Goal: Task Accomplishment & Management: Manage account settings

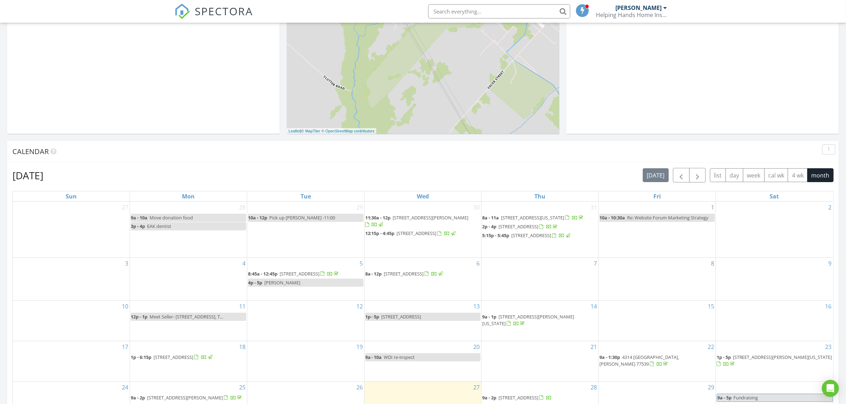
scroll to position [178, 0]
click at [697, 170] on button "button" at bounding box center [697, 176] width 17 height 15
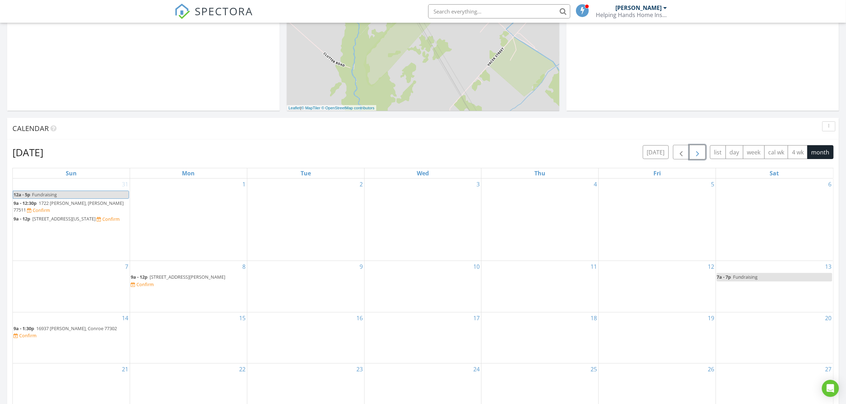
scroll to position [266, 0]
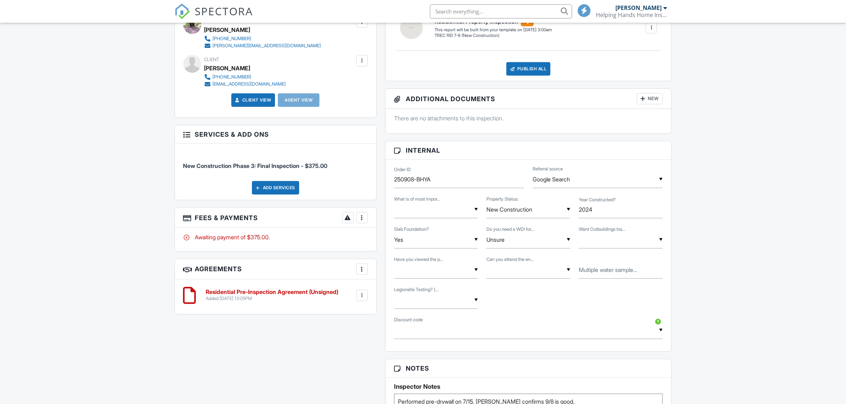
click at [283, 195] on div "Add Services" at bounding box center [275, 187] width 47 height 13
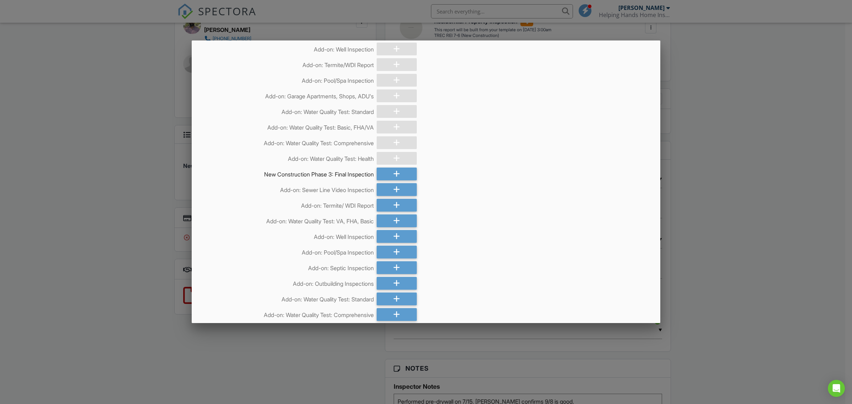
scroll to position [59, 0]
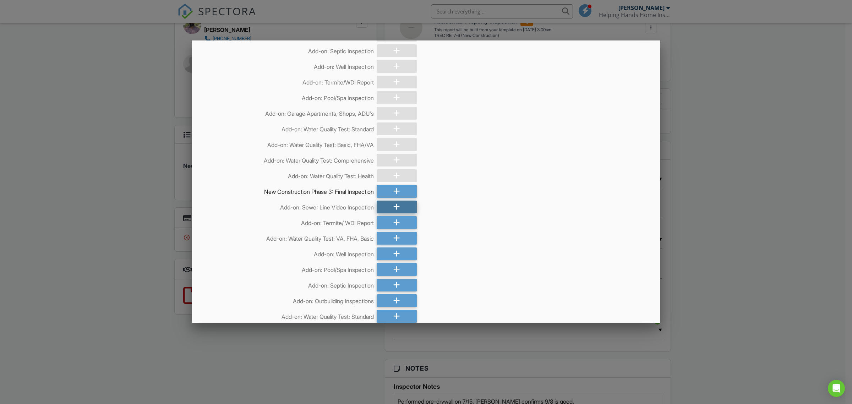
click at [402, 208] on div at bounding box center [397, 207] width 40 height 13
click at [405, 224] on div at bounding box center [397, 222] width 40 height 13
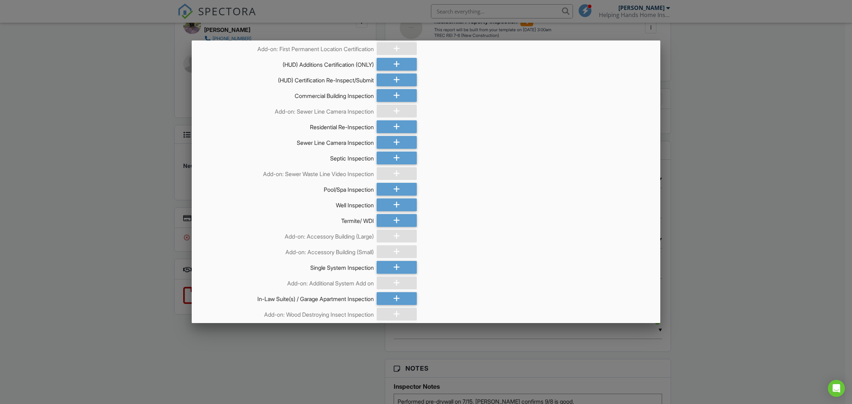
scroll to position [1088, 0]
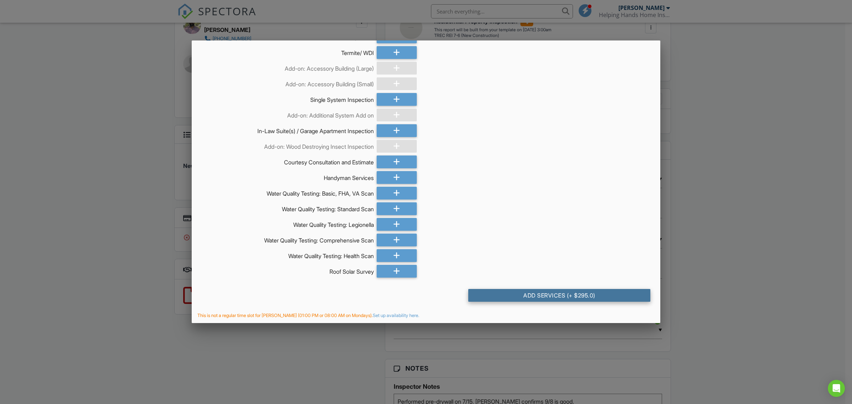
click at [587, 292] on div "Add Services (+ $295.0)" at bounding box center [559, 295] width 182 height 13
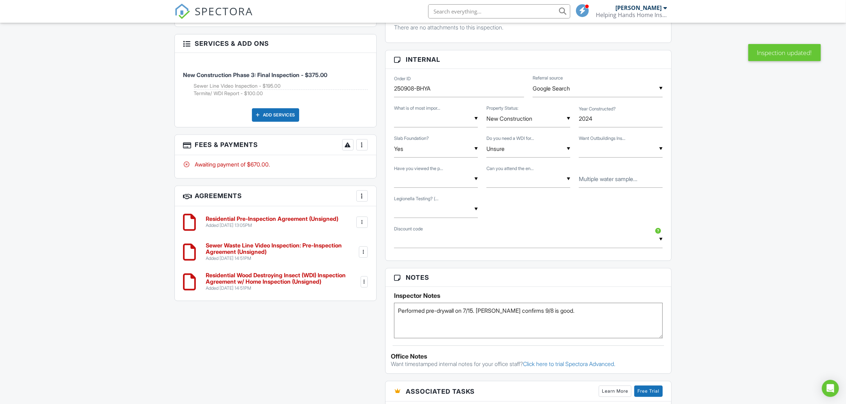
click at [364, 148] on div at bounding box center [361, 144] width 7 height 7
click at [392, 163] on li "Edit Fees & Payments" at bounding box center [397, 167] width 74 height 18
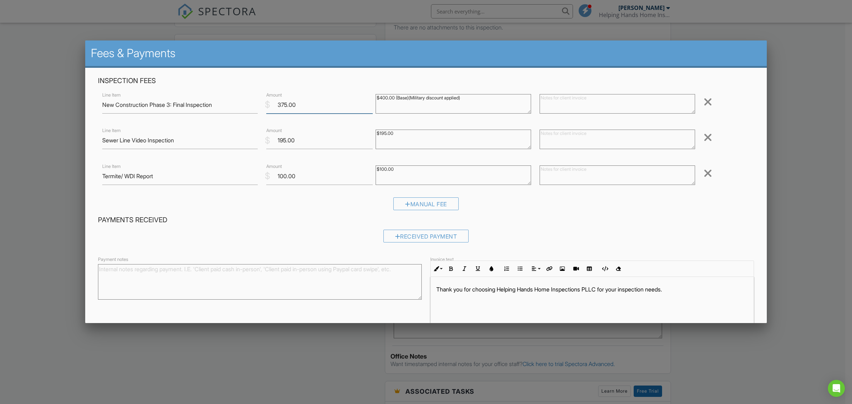
drag, startPoint x: 285, startPoint y: 104, endPoint x: 363, endPoint y: 201, distance: 124.8
click at [283, 104] on input "375.00" at bounding box center [319, 104] width 107 height 17
type input "360.00"
click at [494, 98] on textarea "$400.00 (Base)(Military discount applied)" at bounding box center [454, 104] width 156 height 20
drag, startPoint x: 409, startPoint y: 98, endPoint x: 455, endPoint y: 135, distance: 59.0
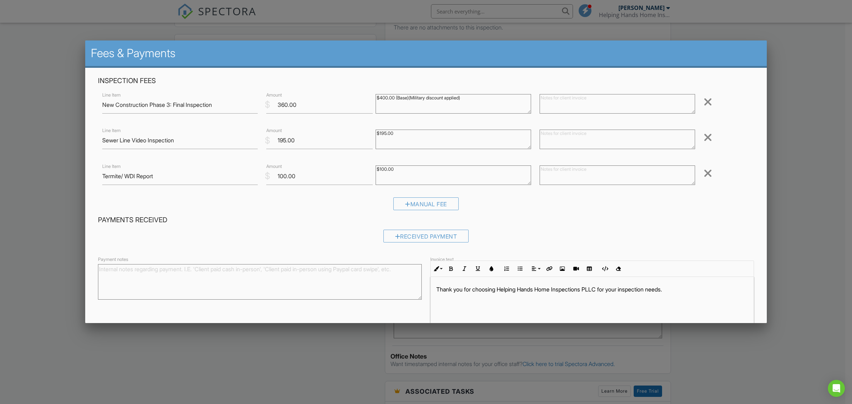
click at [409, 98] on textarea "$400.00 (Base)(Military discount applied)" at bounding box center [454, 104] width 156 height 20
type textarea "$400.00 (Base)(10% Military discount applied)"
click at [413, 140] on textarea "$195.00" at bounding box center [454, 140] width 156 height 20
drag, startPoint x: 285, startPoint y: 176, endPoint x: 295, endPoint y: 189, distance: 16.6
click at [285, 176] on input "100.00" at bounding box center [319, 176] width 107 height 17
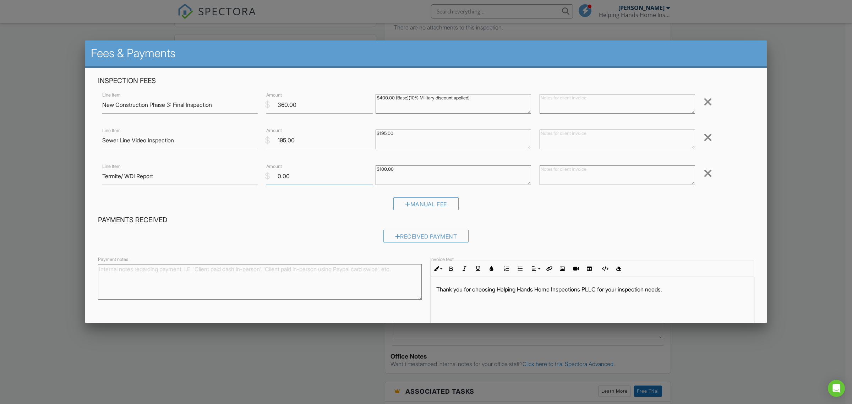
type input "0.00"
click at [341, 228] on div "Payments Received Received Payment" at bounding box center [426, 232] width 665 height 32
click at [283, 139] on input "195.00" at bounding box center [319, 140] width 107 height 17
type input "150.00"
drag, startPoint x: 276, startPoint y: 175, endPoint x: 279, endPoint y: 181, distance: 7.6
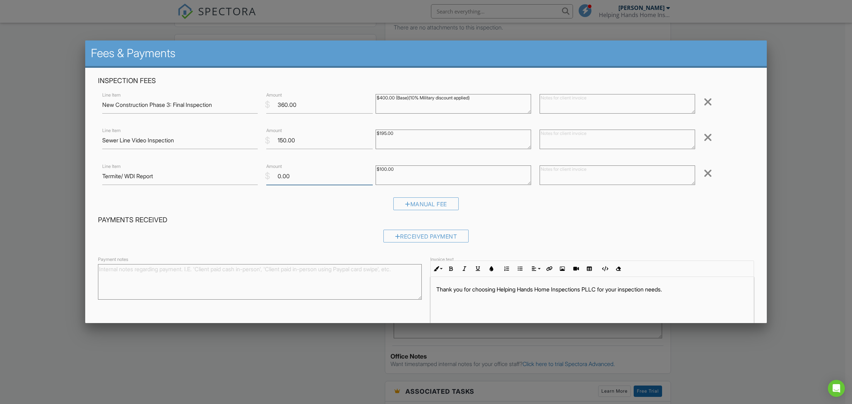
click at [276, 175] on input "0.00" at bounding box center [319, 176] width 107 height 17
type input "90.00"
click at [281, 141] on input "150.00" at bounding box center [319, 140] width 107 height 17
type input "130.00"
click at [281, 178] on input "90.00" at bounding box center [319, 176] width 107 height 17
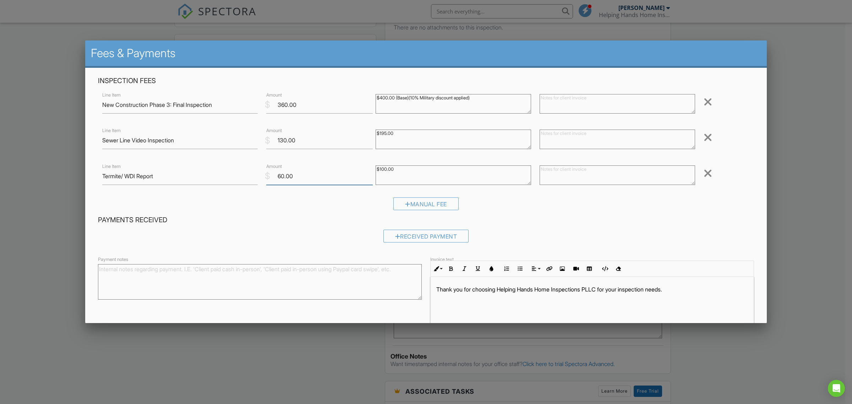
type input "60.00"
click at [423, 137] on textarea "$195.00" at bounding box center [454, 140] width 156 height 20
click at [423, 135] on textarea "$195.00" at bounding box center [454, 140] width 156 height 20
type textarea "$195.00 (additional discount applied)"
click at [452, 171] on textarea "$100.00" at bounding box center [454, 175] width 156 height 20
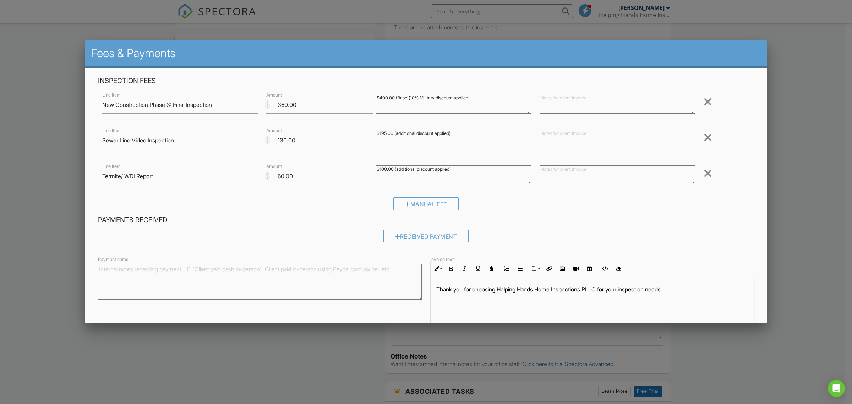
click at [478, 218] on h4 "Payments Received" at bounding box center [426, 220] width 656 height 9
click at [395, 170] on textarea "$100.00" at bounding box center [454, 175] width 156 height 20
type textarea "$100.00 ($40 additional discount applied)"
click at [395, 133] on textarea "$195.00" at bounding box center [454, 140] width 156 height 20
type textarea "$195.00 ($65 additional discount applied)"
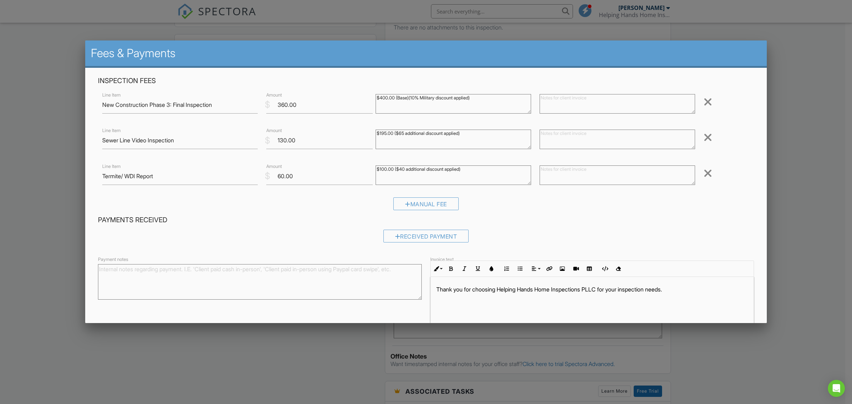
click at [424, 187] on div "$100.00" at bounding box center [453, 176] width 164 height 28
click at [502, 216] on h4 "Payments Received" at bounding box center [426, 220] width 656 height 9
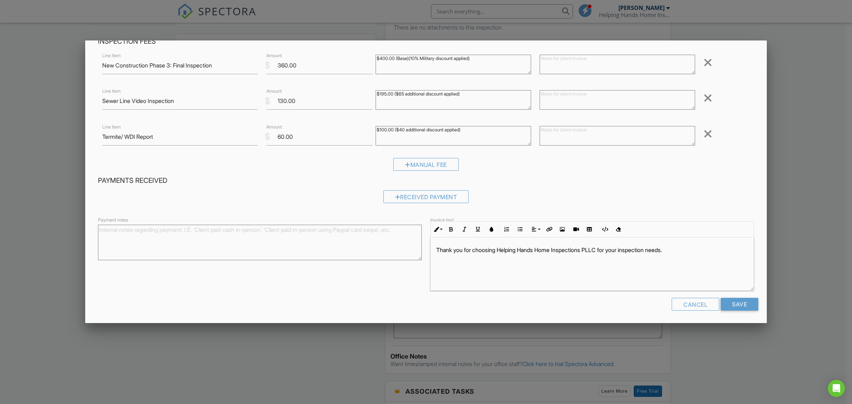
scroll to position [41, 0]
click at [728, 301] on input "Save" at bounding box center [740, 303] width 38 height 13
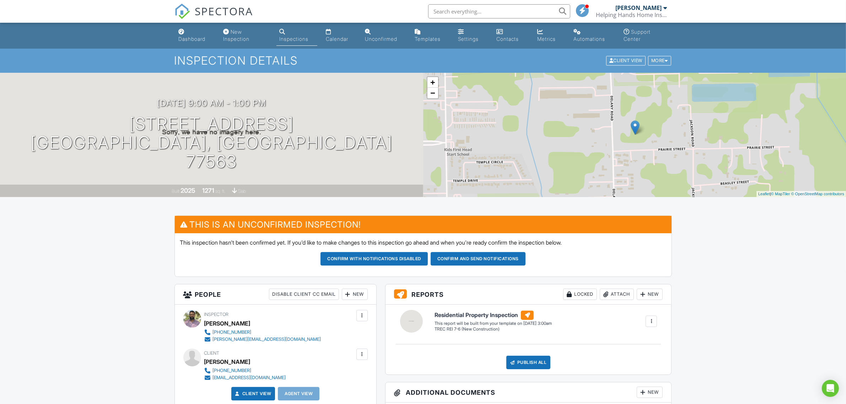
drag, startPoint x: 196, startPoint y: 38, endPoint x: 196, endPoint y: 47, distance: 8.5
click at [196, 38] on div "Dashboard" at bounding box center [192, 39] width 27 height 6
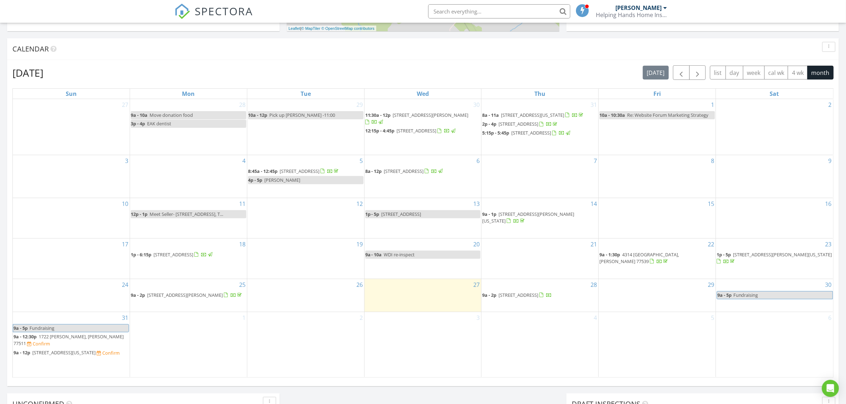
scroll to position [385, 0]
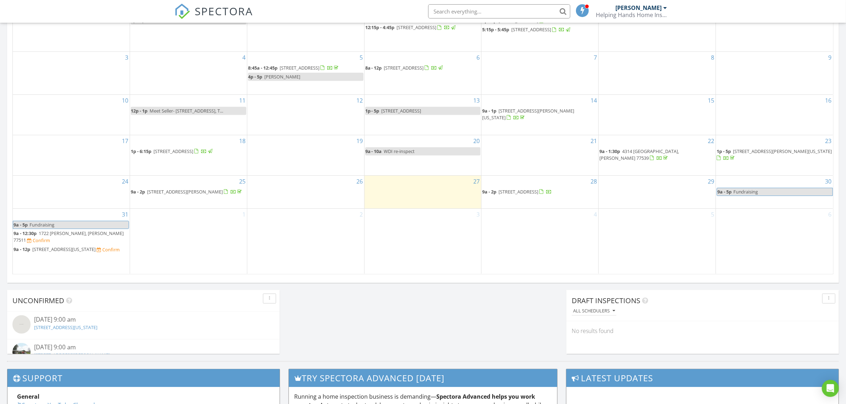
click at [488, 314] on div "[DATE] [PERSON_NAME] No results found New Inspection New Quote Map + − Leaflet …" at bounding box center [423, 38] width 846 height 646
